Goal: Task Accomplishment & Management: Manage account settings

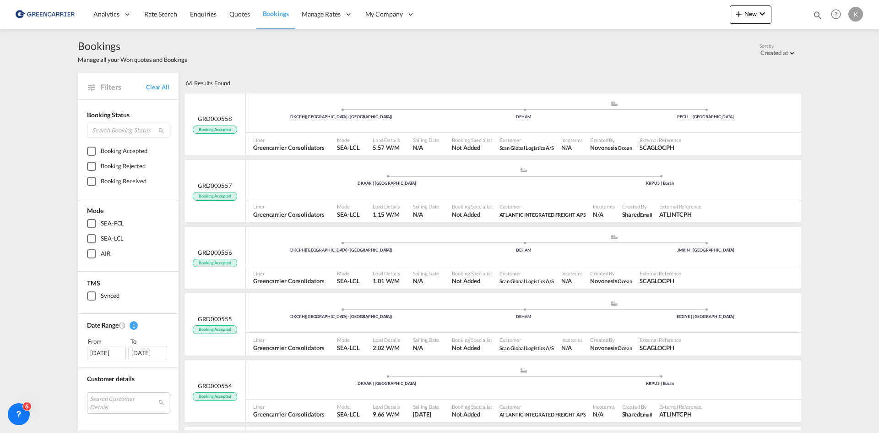
click at [817, 182] on div "Bookings Manage all your Won quotes and Bookings Sort by Created at Created at …" at bounding box center [439, 229] width 879 height 400
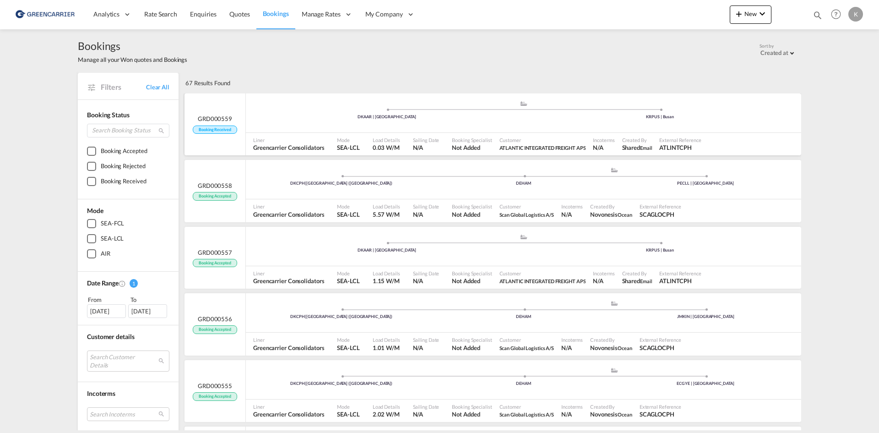
click at [321, 108] on span at bounding box center [386, 109] width 273 height 2
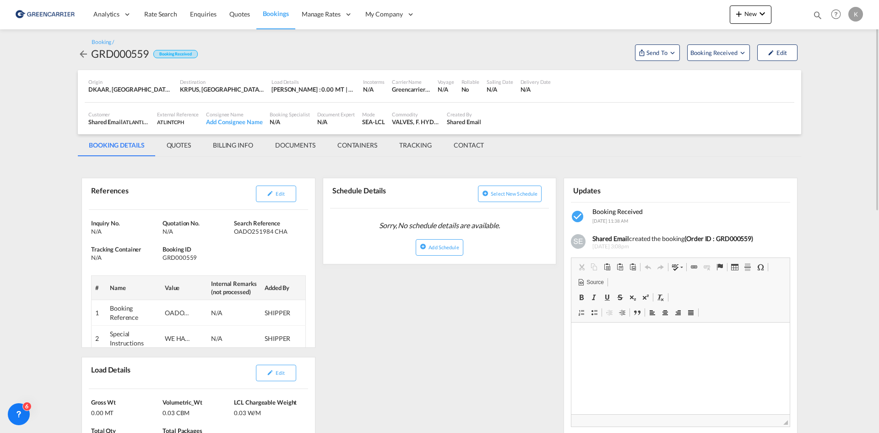
scroll to position [46, 0]
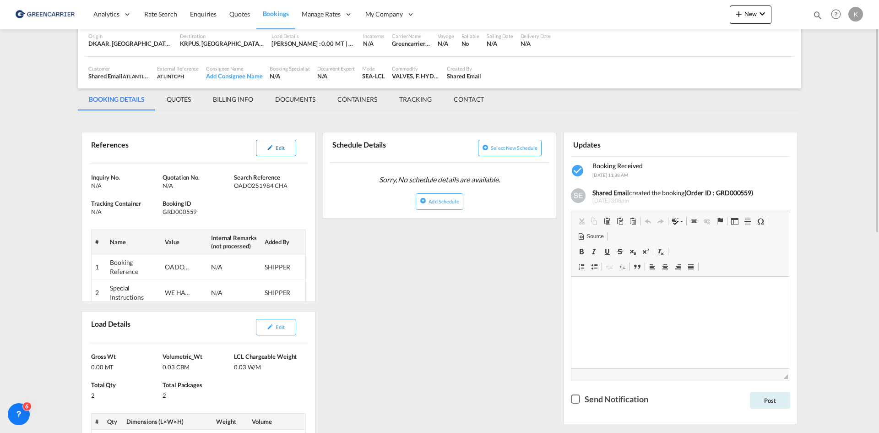
click at [273, 151] on button "Edit" at bounding box center [276, 148] width 40 height 16
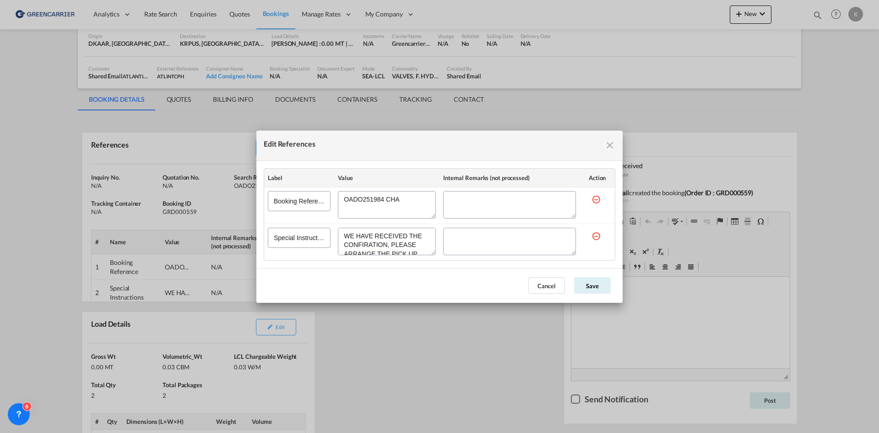
click at [418, 349] on div "Edit References Label Value Internal Remarks (not processed) Action Booking Ref…" at bounding box center [439, 216] width 879 height 433
drag, startPoint x: 612, startPoint y: 143, endPoint x: 591, endPoint y: 152, distance: 23.4
click at [613, 143] on md-icon "icon-close fg-AAA8AD cursor" at bounding box center [609, 145] width 11 height 11
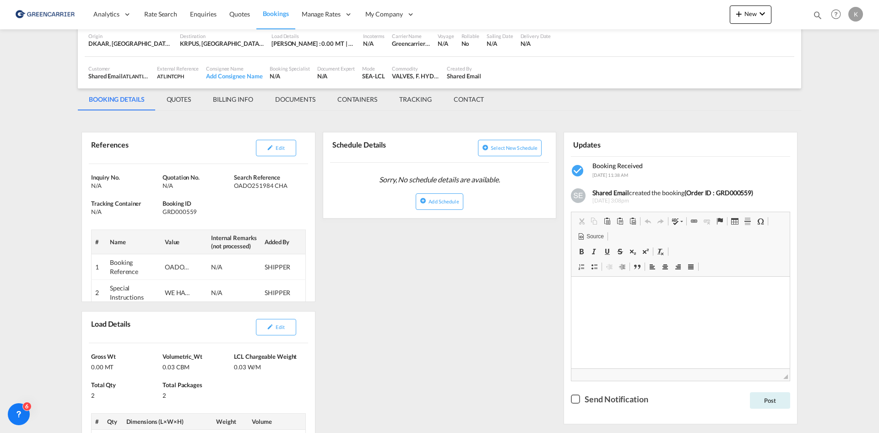
scroll to position [137, 0]
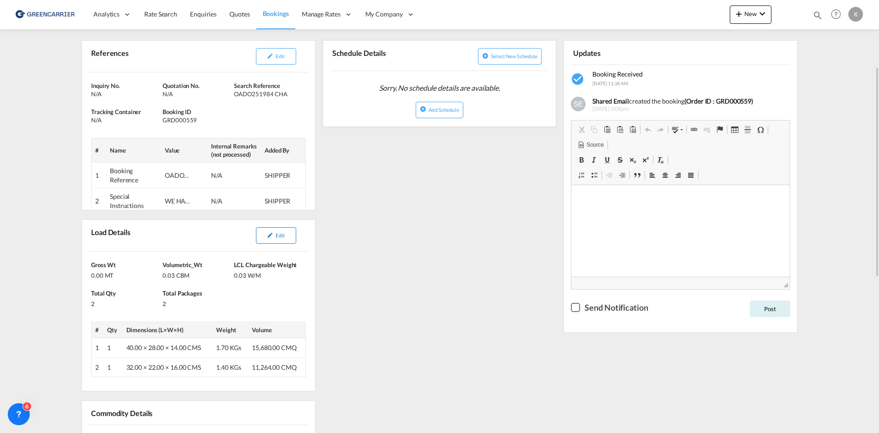
click at [280, 238] on span "Edit" at bounding box center [280, 235] width 9 height 6
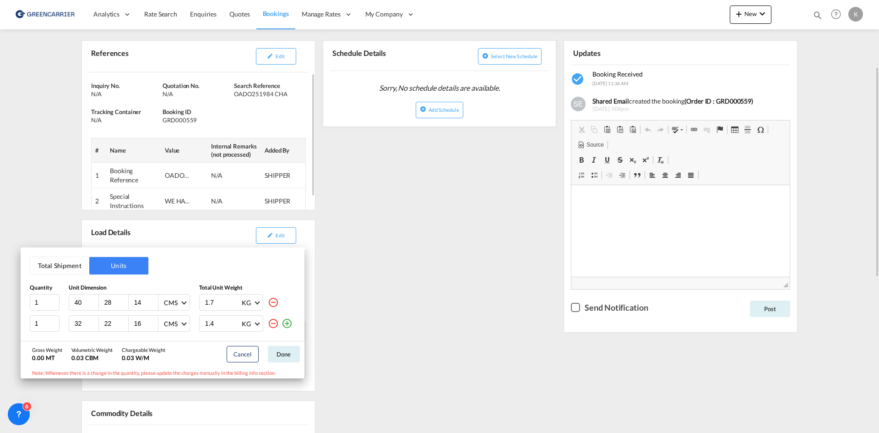
drag, startPoint x: 405, startPoint y: 181, endPoint x: 266, endPoint y: 179, distance: 138.2
click at [402, 181] on div "Total Shipment Units Quantity Unit Dimension Total Unit Weight 1 40 28 14 CMS C…" at bounding box center [439, 216] width 879 height 433
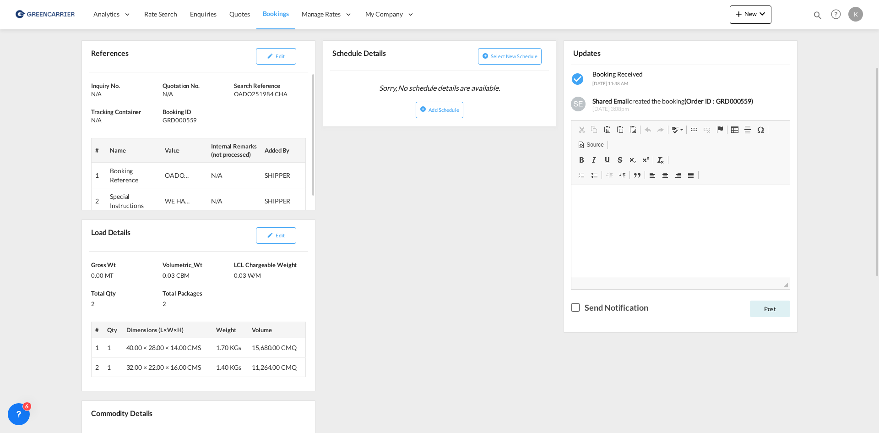
click at [182, 121] on div "GRD000559" at bounding box center [196, 120] width 69 height 8
copy div "GRD000559"
drag, startPoint x: 241, startPoint y: 95, endPoint x: 268, endPoint y: 95, distance: 27.5
click at [268, 95] on div "Inquiry No. N/A Quotation No. N/A Search Reference OADO251984 CHA Tracking Cont…" at bounding box center [198, 147] width 233 height 151
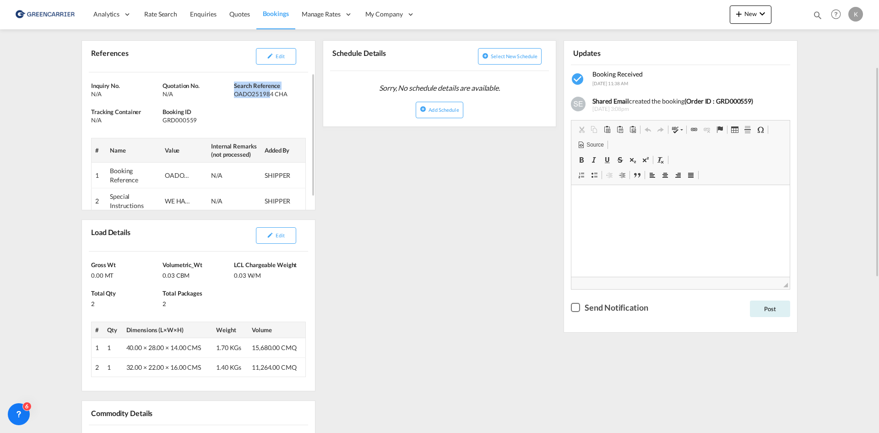
click at [266, 103] on div "Inquiry No. N/A Quotation No. N/A Search Reference OADO251984 CHA Tracking Cont…" at bounding box center [198, 147] width 233 height 151
drag, startPoint x: 235, startPoint y: 94, endPoint x: 290, endPoint y: 96, distance: 55.4
click at [290, 96] on div "OADO251984 CHA" at bounding box center [268, 94] width 69 height 8
copy div "OADO251984 CHA"
click at [277, 54] on span "Edit" at bounding box center [280, 56] width 9 height 6
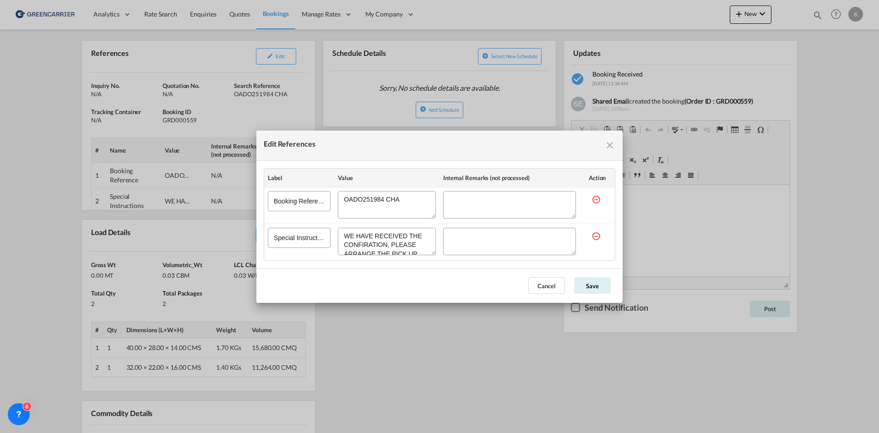
scroll to position [61, 0]
drag, startPoint x: 362, startPoint y: 233, endPoint x: 545, endPoint y: 222, distance: 183.4
click at [461, 255] on tr "Special Instructions" at bounding box center [439, 241] width 351 height 37
click at [426, 249] on textarea "Edit References" at bounding box center [387, 240] width 98 height 27
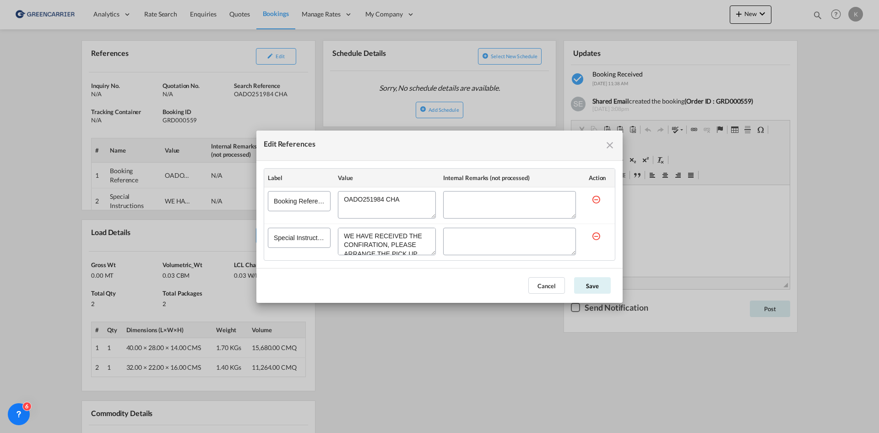
drag, startPoint x: 422, startPoint y: 246, endPoint x: 234, endPoint y: 196, distance: 194.3
click at [234, 196] on div "Edit References Label Value Internal Remarks (not processed) Action Booking Ref…" at bounding box center [439, 216] width 879 height 433
click at [542, 283] on button "Cancel" at bounding box center [546, 285] width 37 height 16
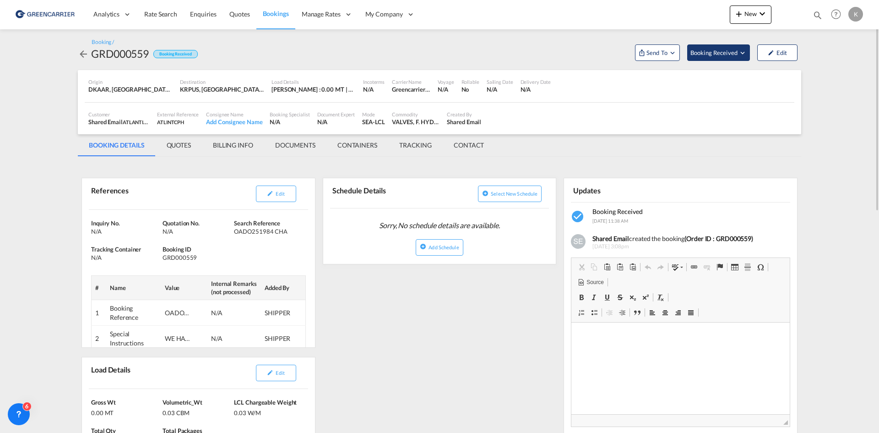
click at [733, 56] on span "Booking Received" at bounding box center [714, 52] width 48 height 9
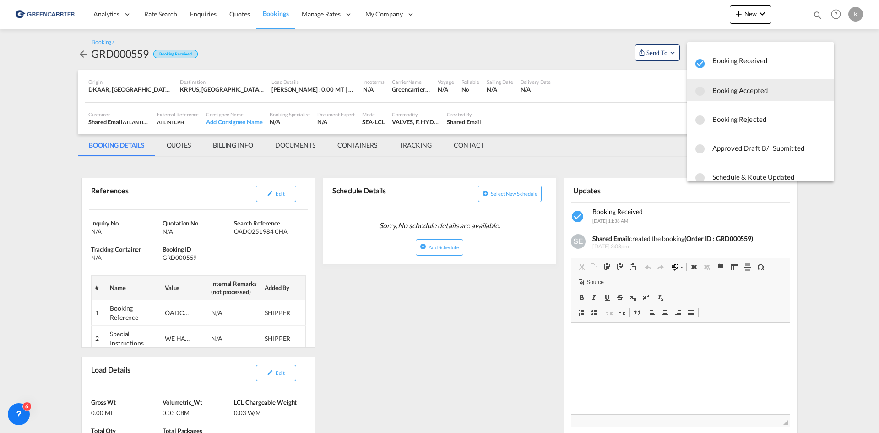
click at [753, 92] on span "Booking Accepted" at bounding box center [769, 90] width 114 height 16
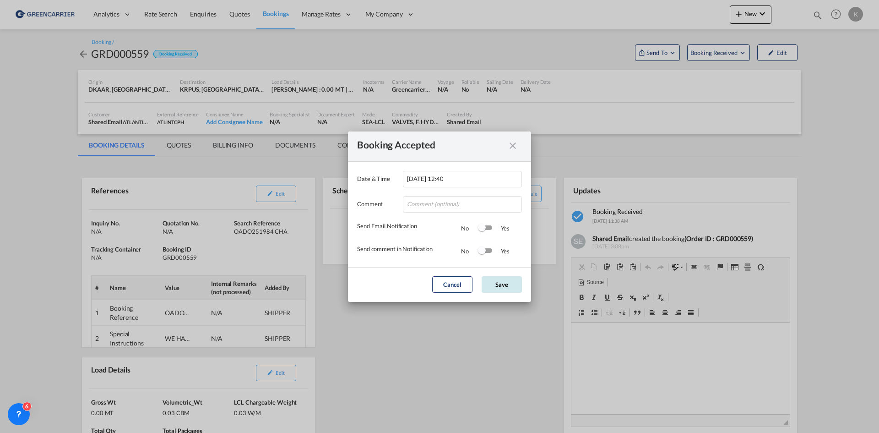
click at [498, 285] on button "Save" at bounding box center [501, 284] width 40 height 16
